Goal: Transaction & Acquisition: Subscribe to service/newsletter

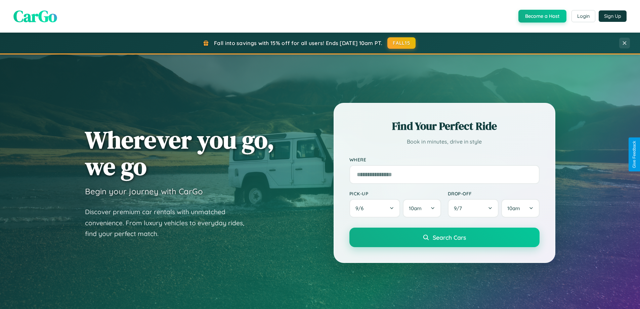
scroll to position [1293, 0]
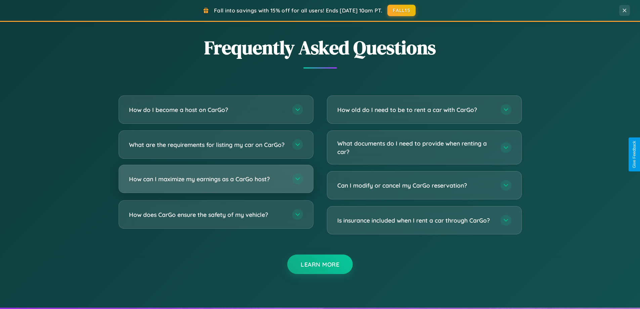
click at [216, 183] on h3 "How can I maximize my earnings as a CarGo host?" at bounding box center [207, 179] width 157 height 8
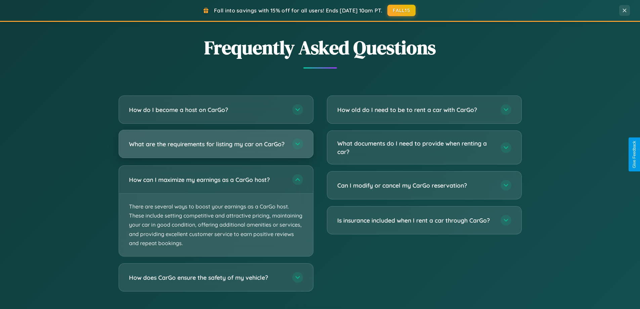
click at [216, 147] on h3 "What are the requirements for listing my car on CarGo?" at bounding box center [207, 144] width 157 height 8
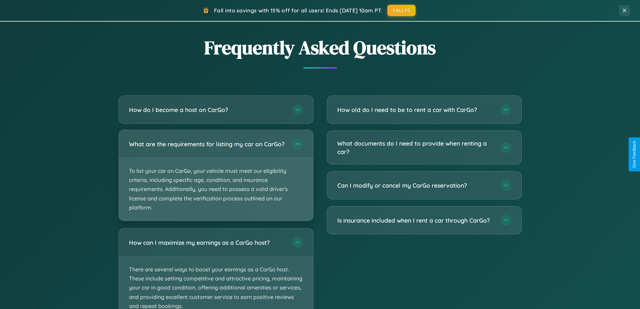
click at [216, 178] on p "To list your car on CarGo, your vehicle must meet our eligibility criteria, inc…" at bounding box center [216, 189] width 194 height 62
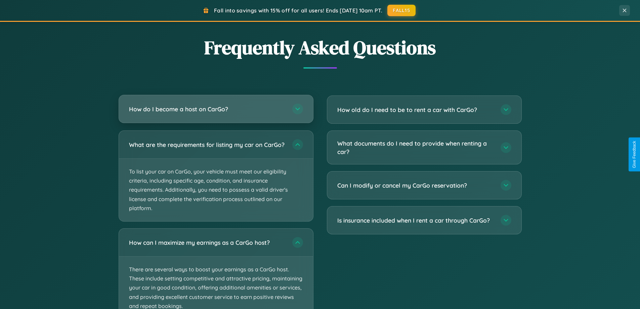
click at [216, 110] on h3 "How do I become a host on CarGo?" at bounding box center [207, 109] width 157 height 8
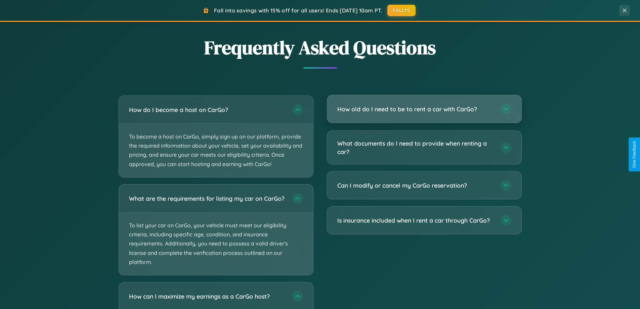
click at [424, 109] on h3 "How old do I need to be to rent a car with CarGo?" at bounding box center [415, 109] width 157 height 8
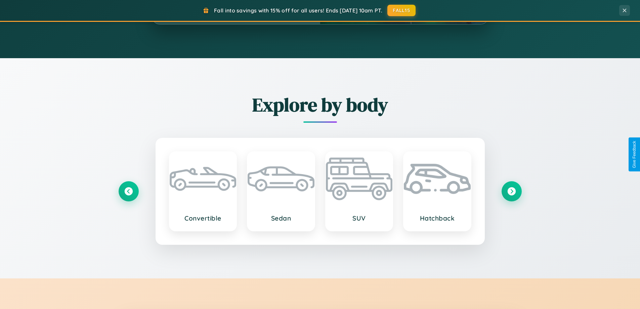
scroll to position [290, 0]
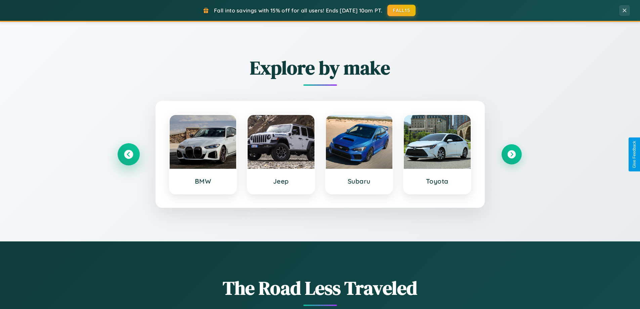
click at [128, 154] on icon at bounding box center [128, 154] width 9 height 9
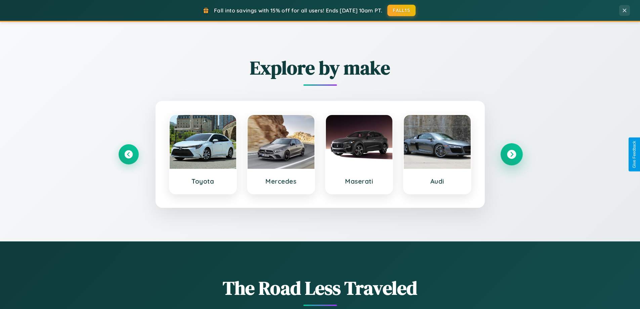
click at [511, 154] on icon at bounding box center [511, 154] width 9 height 9
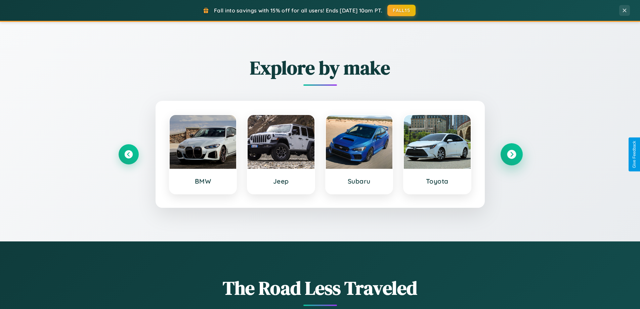
click at [511, 154] on icon at bounding box center [511, 154] width 9 height 9
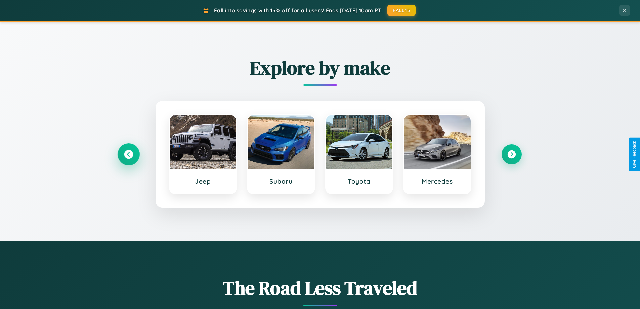
click at [128, 154] on icon at bounding box center [128, 154] width 9 height 9
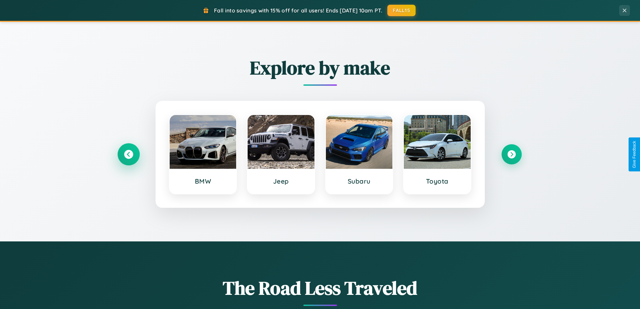
click at [128, 154] on icon at bounding box center [128, 154] width 9 height 9
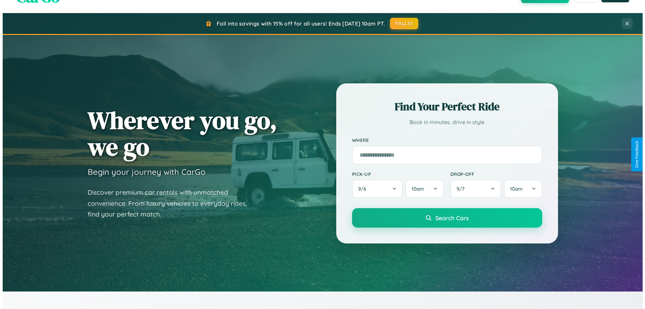
scroll to position [0, 0]
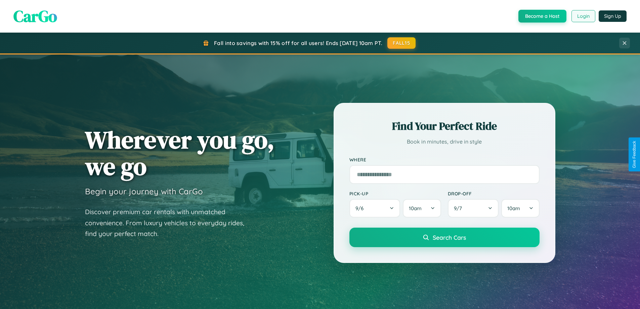
click at [583, 16] on button "Login" at bounding box center [583, 16] width 24 height 12
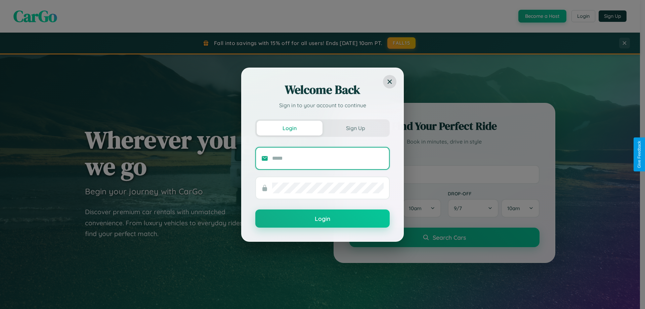
click at [328, 158] on input "text" at bounding box center [328, 158] width 112 height 11
type input "**********"
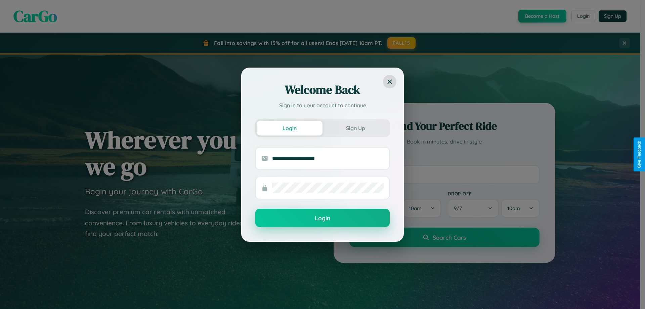
click at [323, 218] on button "Login" at bounding box center [322, 218] width 134 height 18
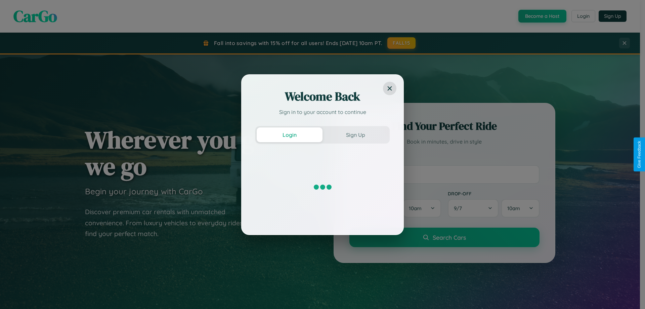
click at [542, 16] on div "Welcome Back Sign in to your account to continue Login Sign Up" at bounding box center [322, 154] width 645 height 309
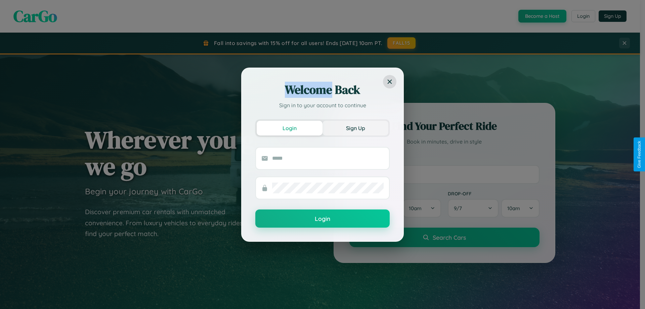
click at [355, 128] on button "Sign Up" at bounding box center [356, 128] width 66 height 15
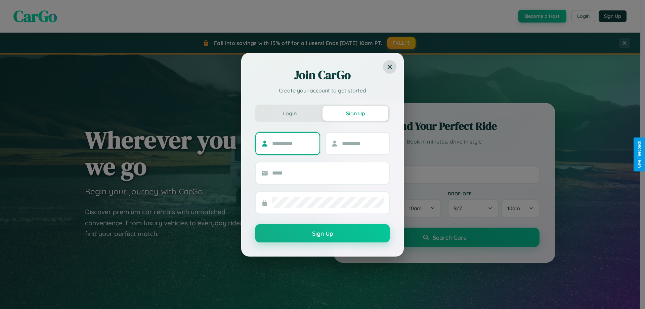
click at [293, 143] on input "text" at bounding box center [293, 143] width 42 height 11
type input "******"
click at [363, 143] on input "text" at bounding box center [363, 143] width 42 height 11
type input "*****"
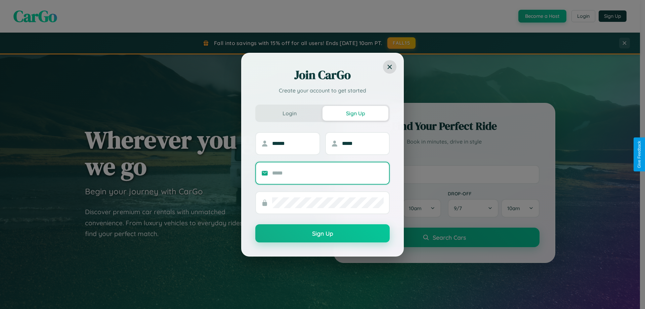
click at [328, 173] on input "text" at bounding box center [328, 173] width 112 height 11
type input "**********"
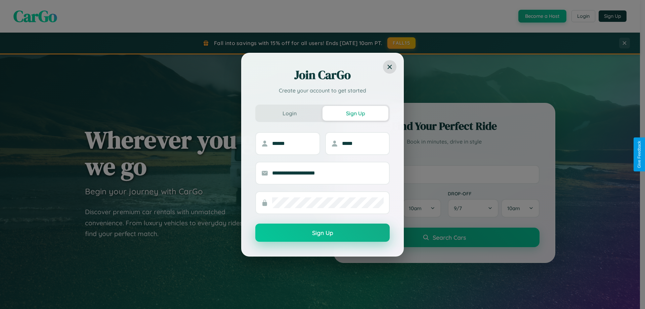
click at [323, 233] on button "Sign Up" at bounding box center [322, 232] width 134 height 18
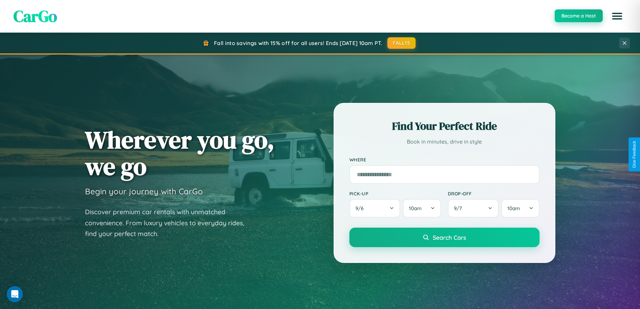
click at [578, 16] on button "Become a Host" at bounding box center [579, 15] width 48 height 13
